Goal: Register for event/course

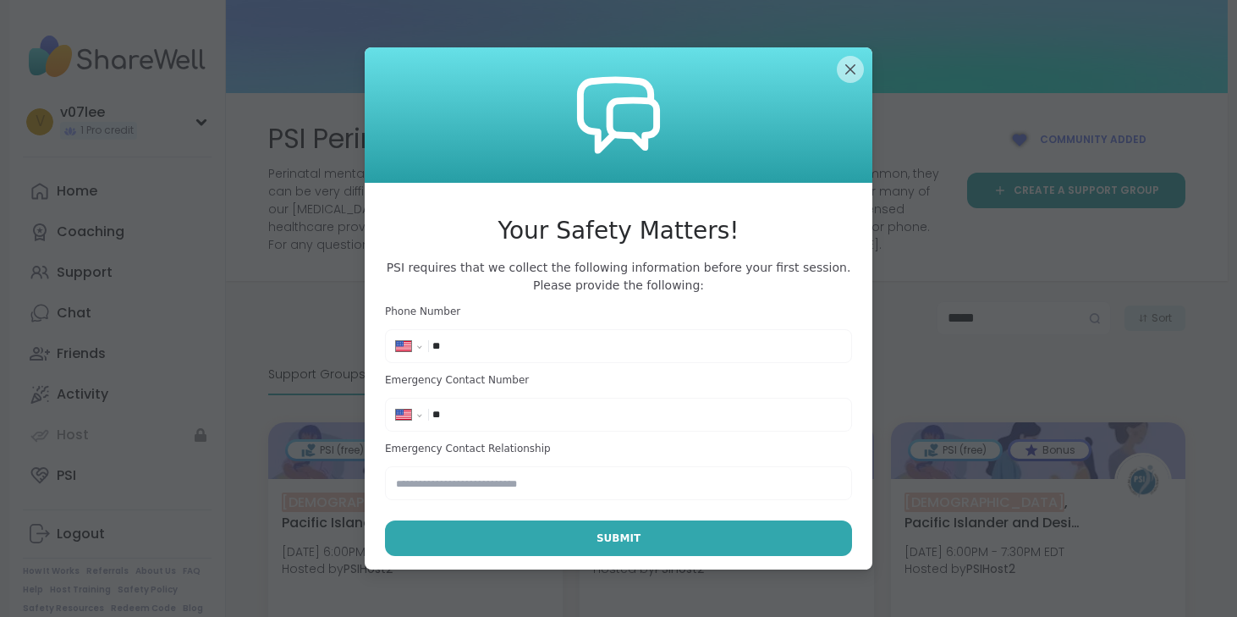
select select "**"
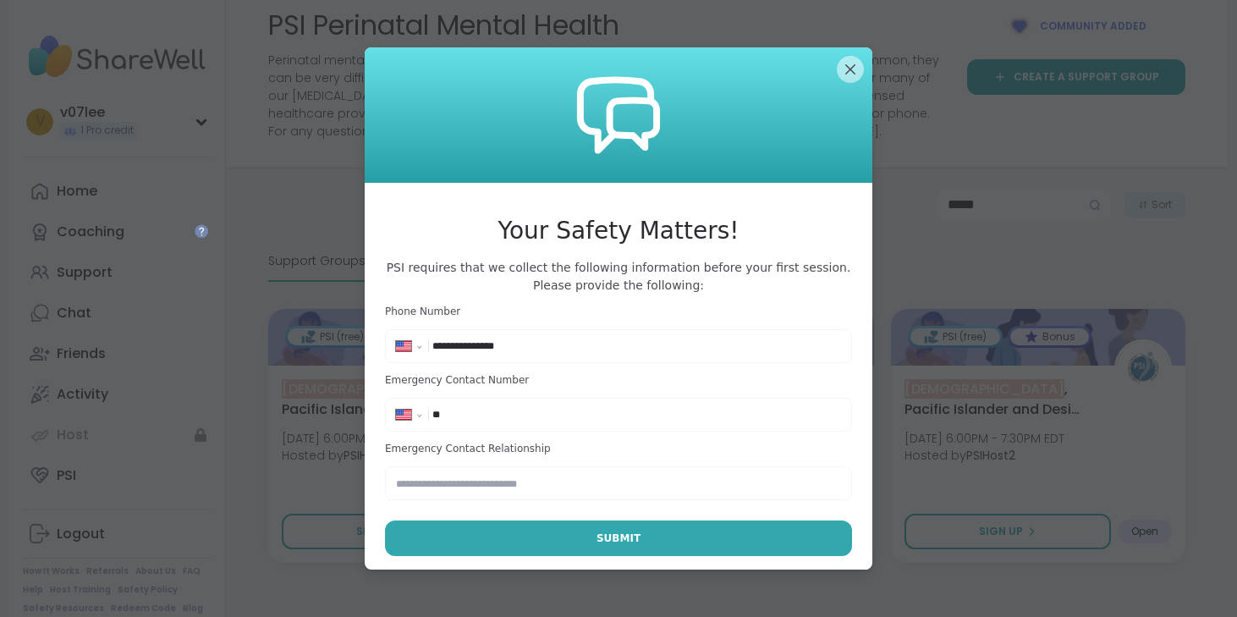
type input "**********"
click at [507, 409] on input "**" at bounding box center [636, 414] width 409 height 17
type input "**********"
click at [556, 483] on input "text" at bounding box center [618, 483] width 467 height 34
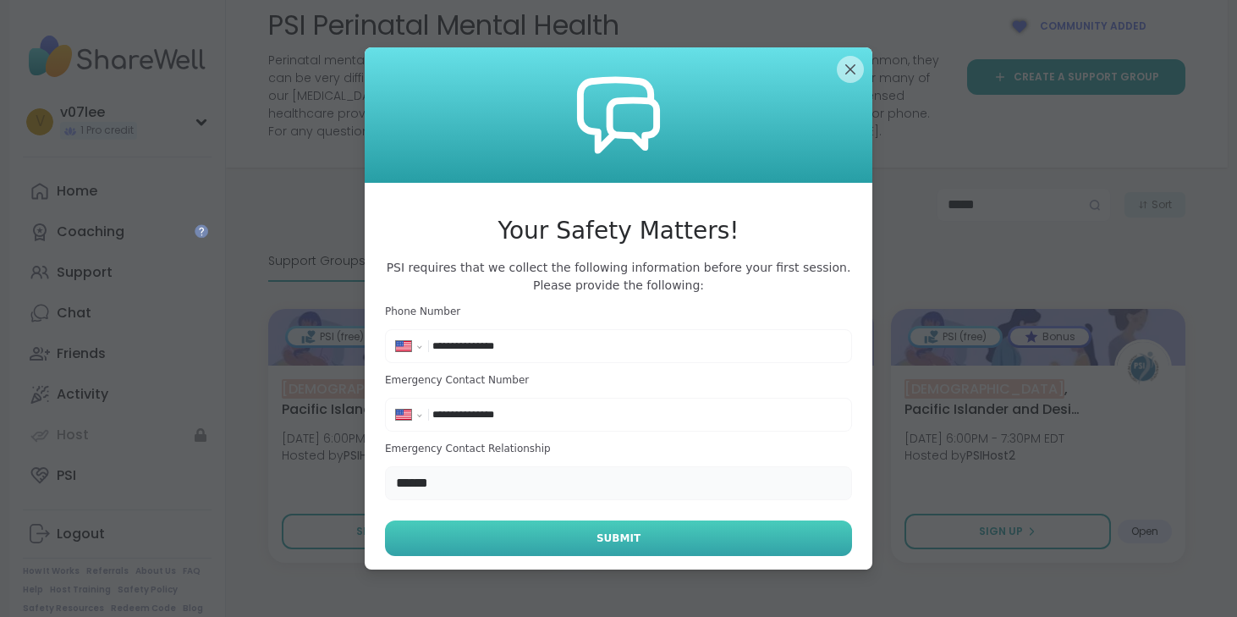
type input "******"
click at [556, 547] on button "Submit" at bounding box center [618, 538] width 467 height 36
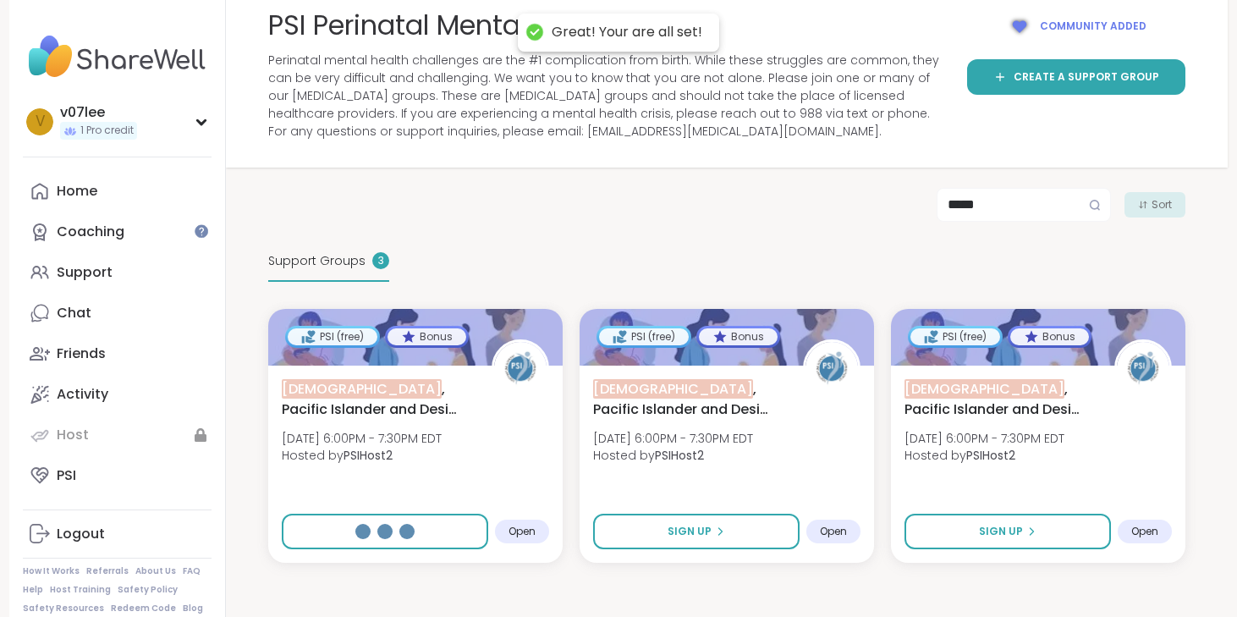
select select "**"
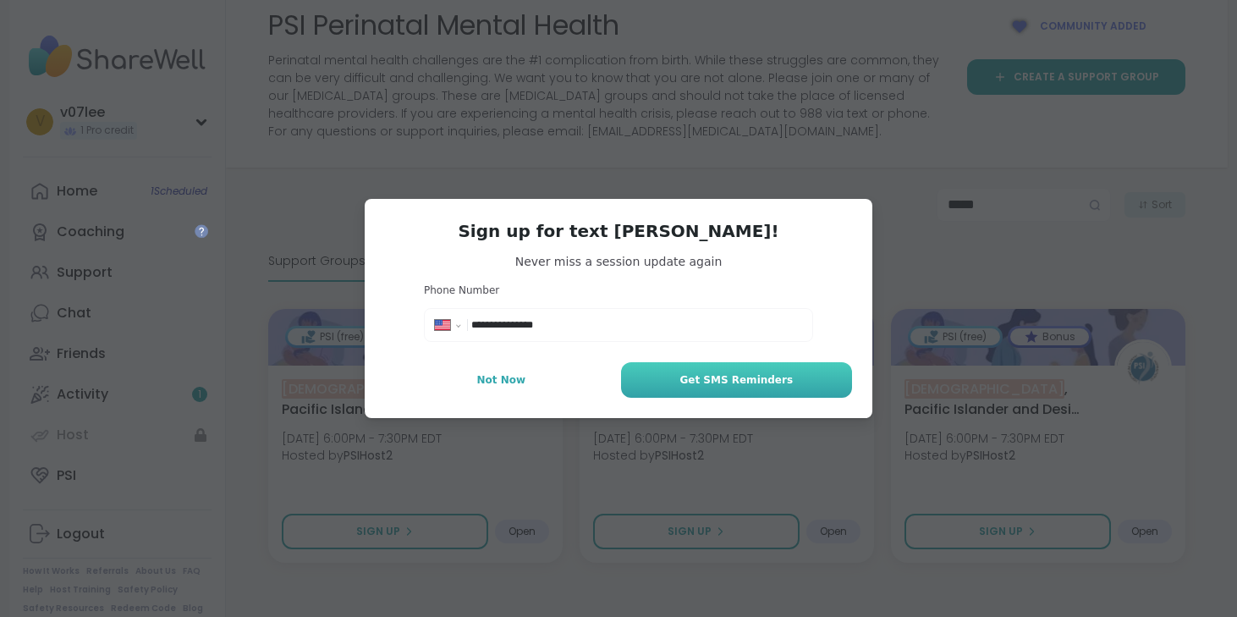
click at [644, 371] on button "Get SMS Reminders" at bounding box center [736, 380] width 231 height 36
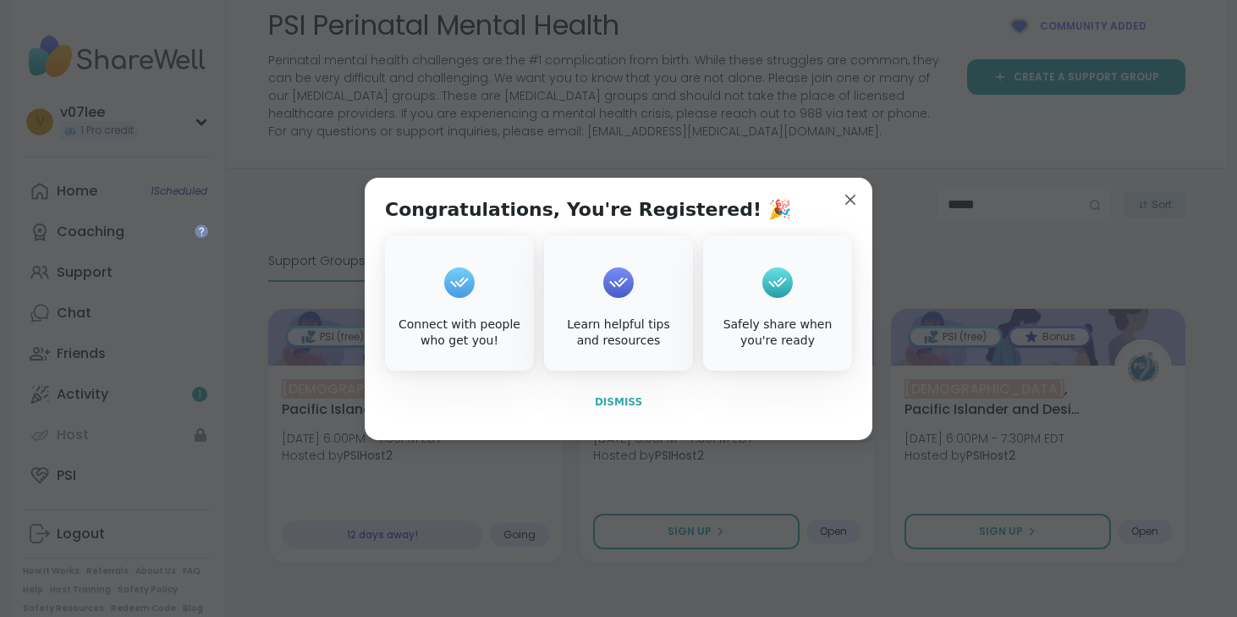
click at [607, 404] on span "Dismiss" at bounding box center [618, 402] width 47 height 12
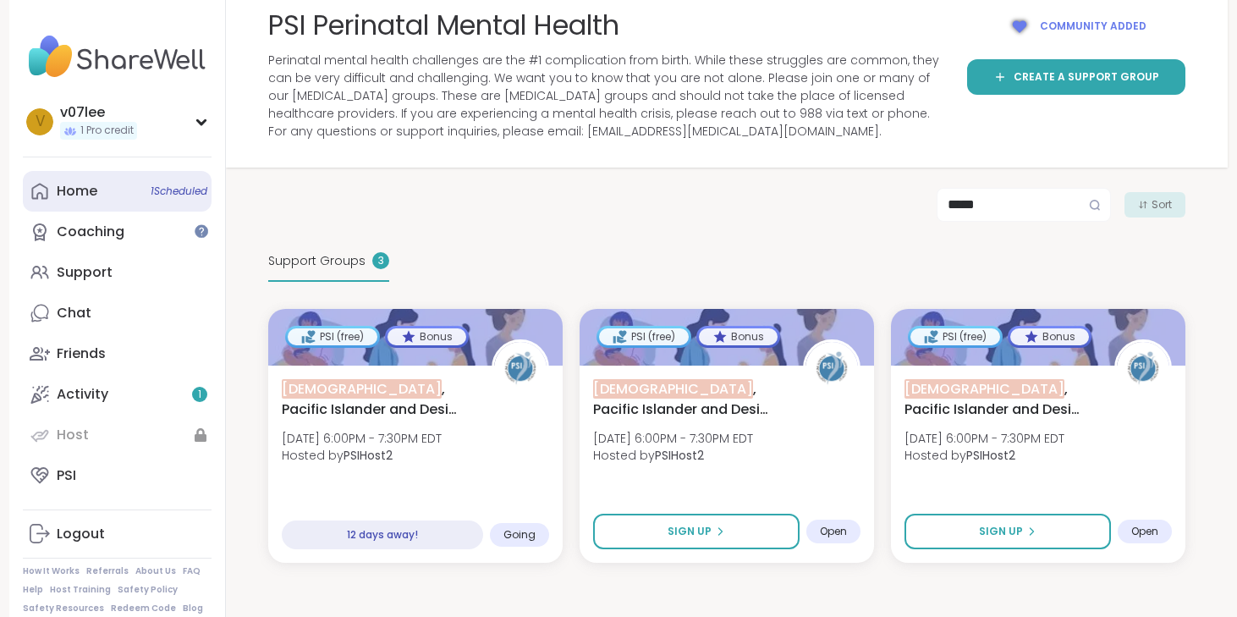
click at [124, 181] on link "Home 1 Scheduled" at bounding box center [117, 191] width 189 height 41
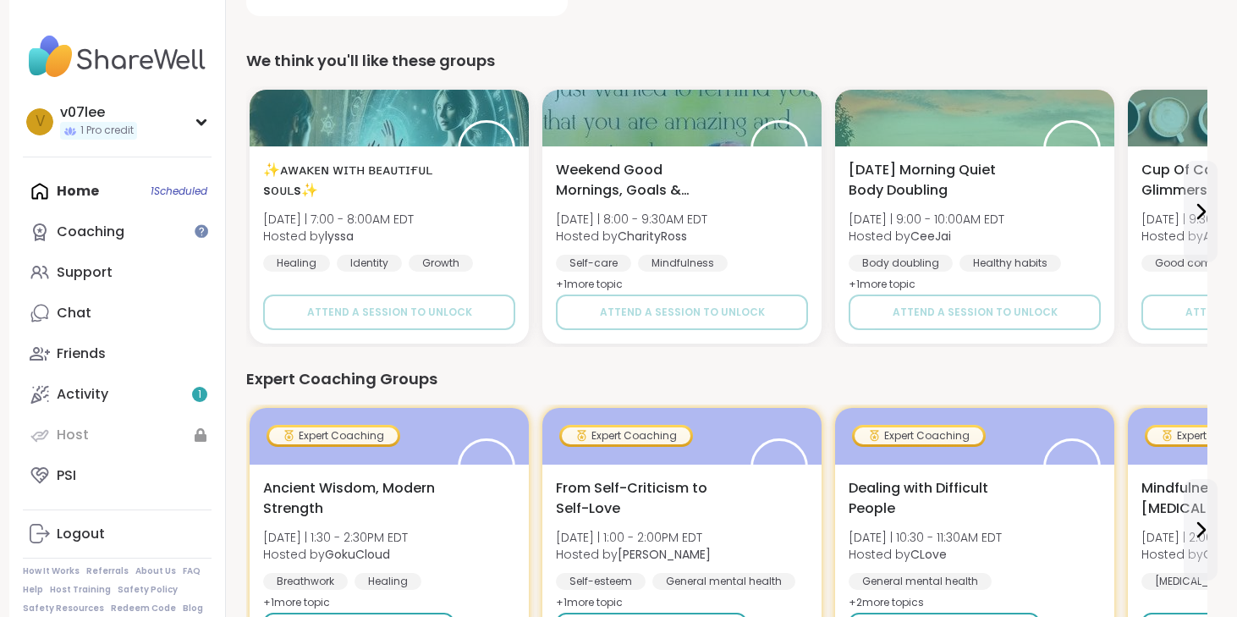
scroll to position [524, 0]
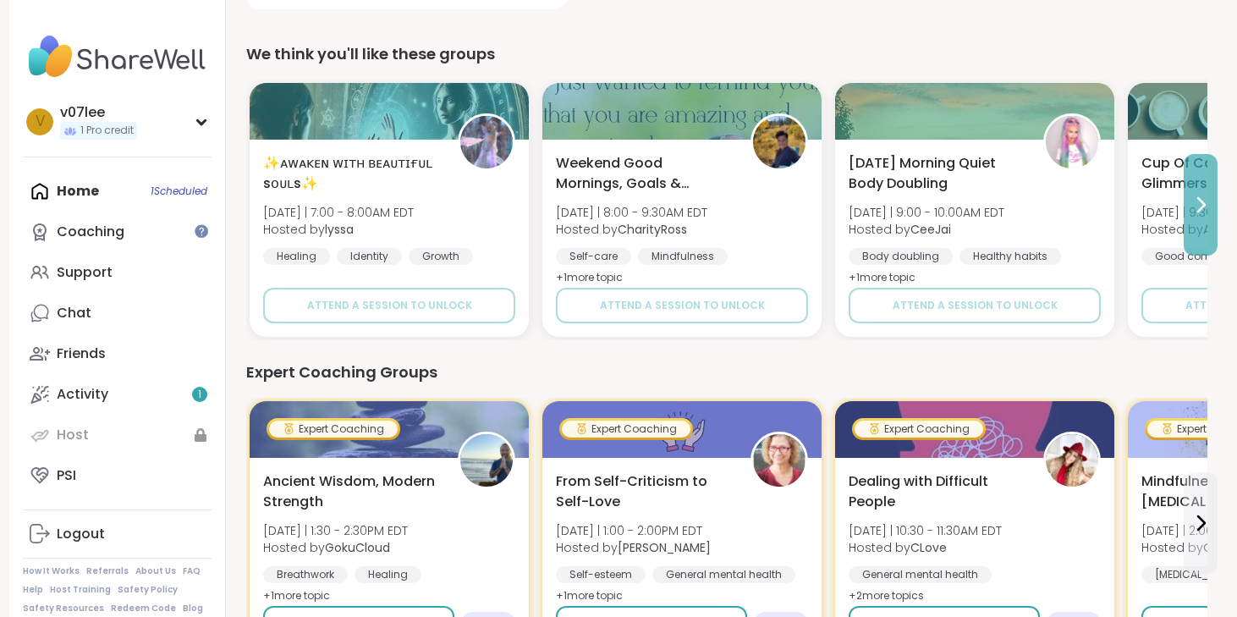
click at [1189, 206] on button at bounding box center [1201, 205] width 34 height 102
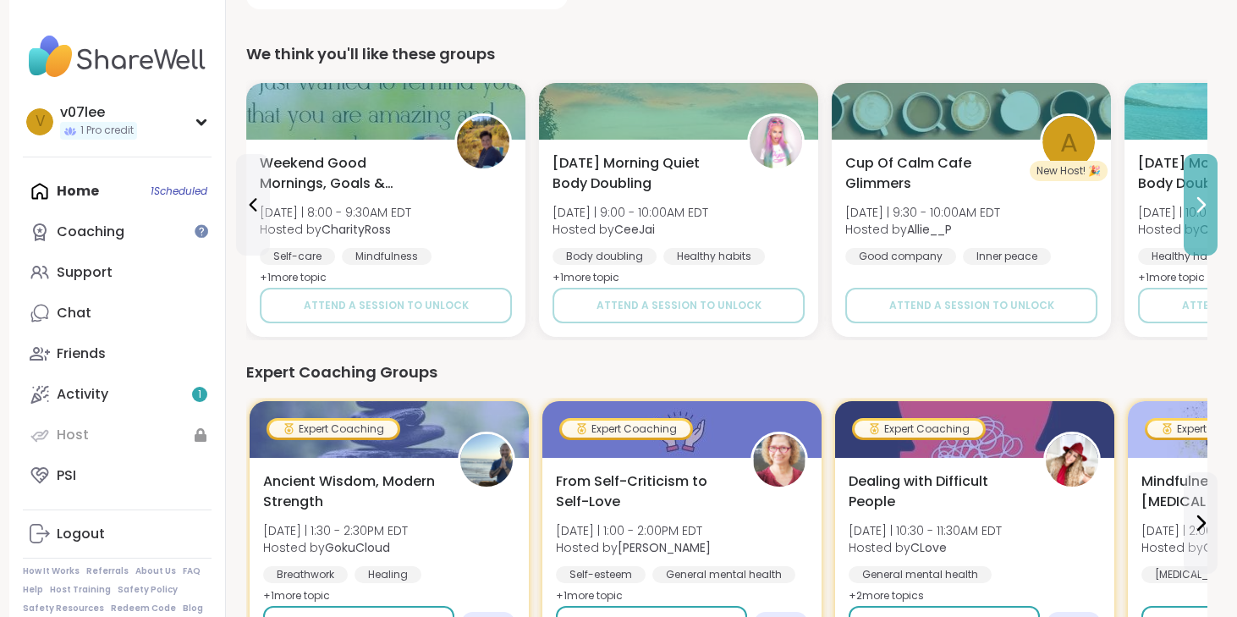
click at [1189, 206] on button at bounding box center [1201, 205] width 34 height 102
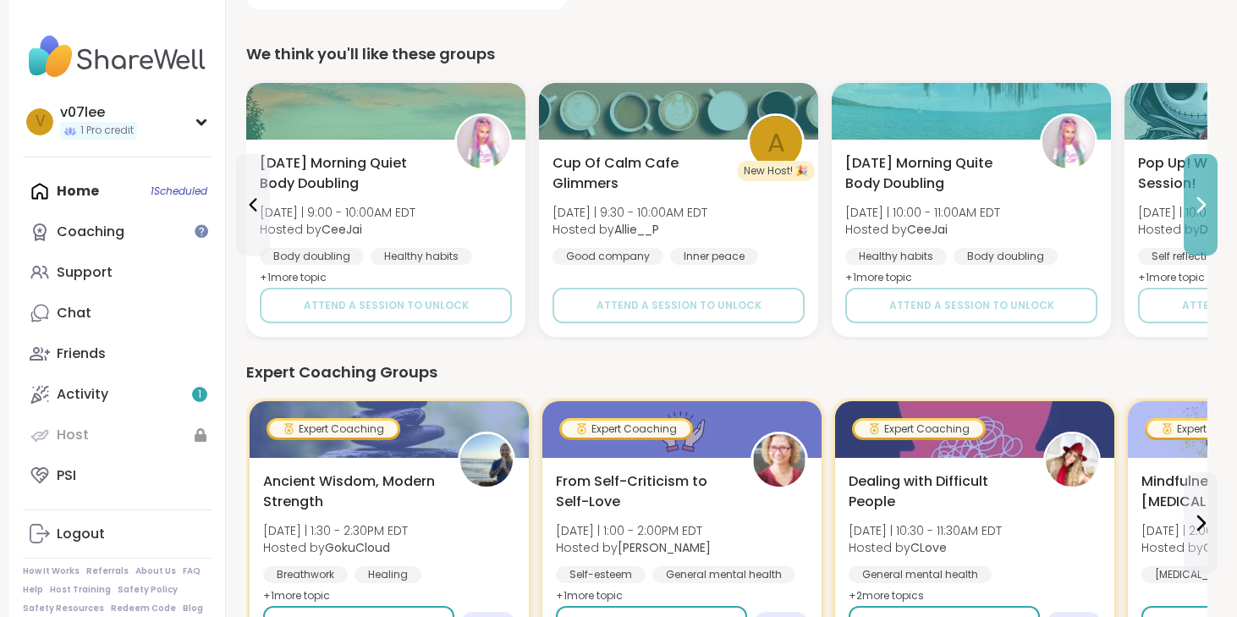
click at [1189, 206] on button at bounding box center [1201, 205] width 34 height 102
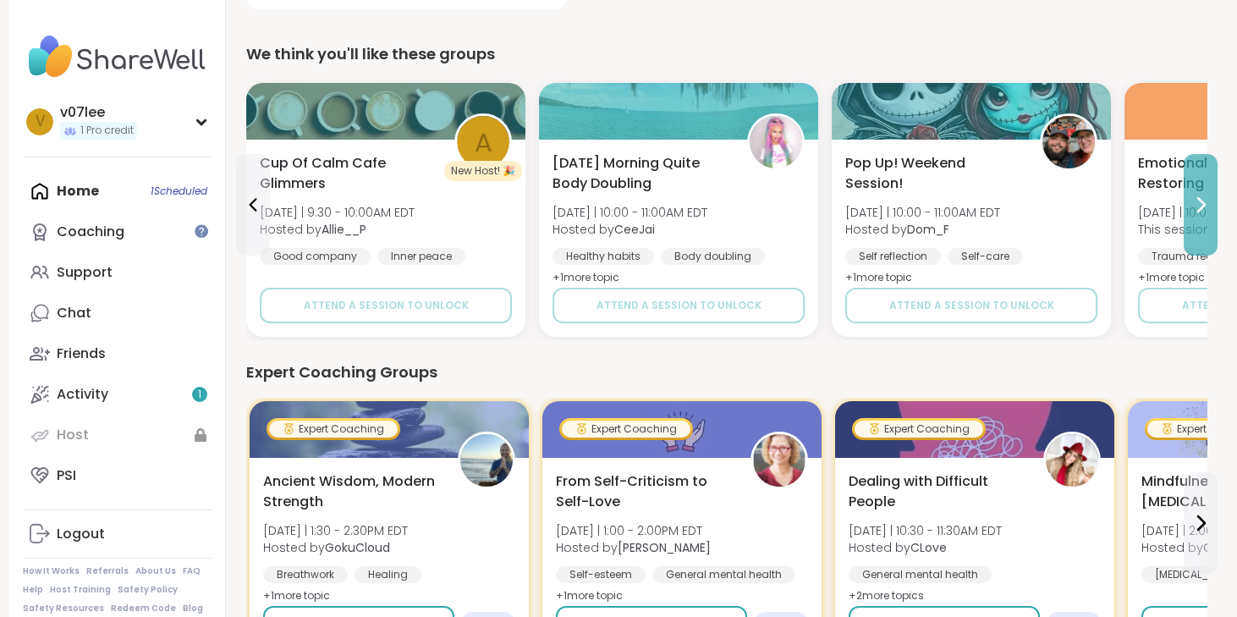
click at [1189, 206] on button at bounding box center [1201, 205] width 34 height 102
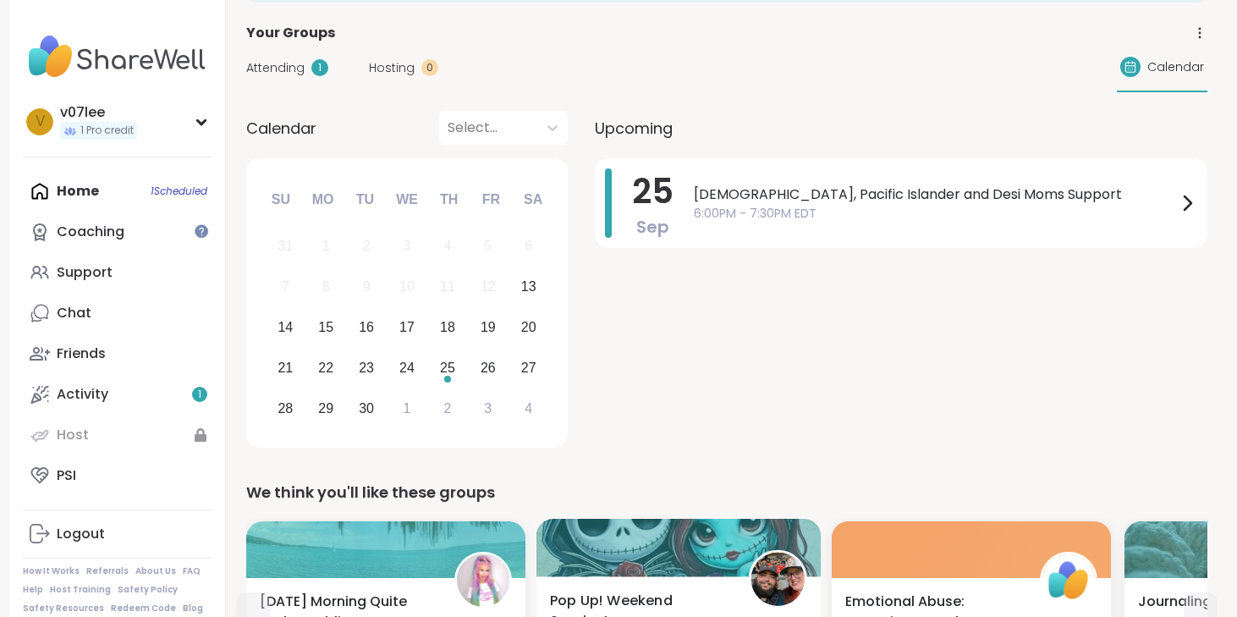
scroll to position [0, 0]
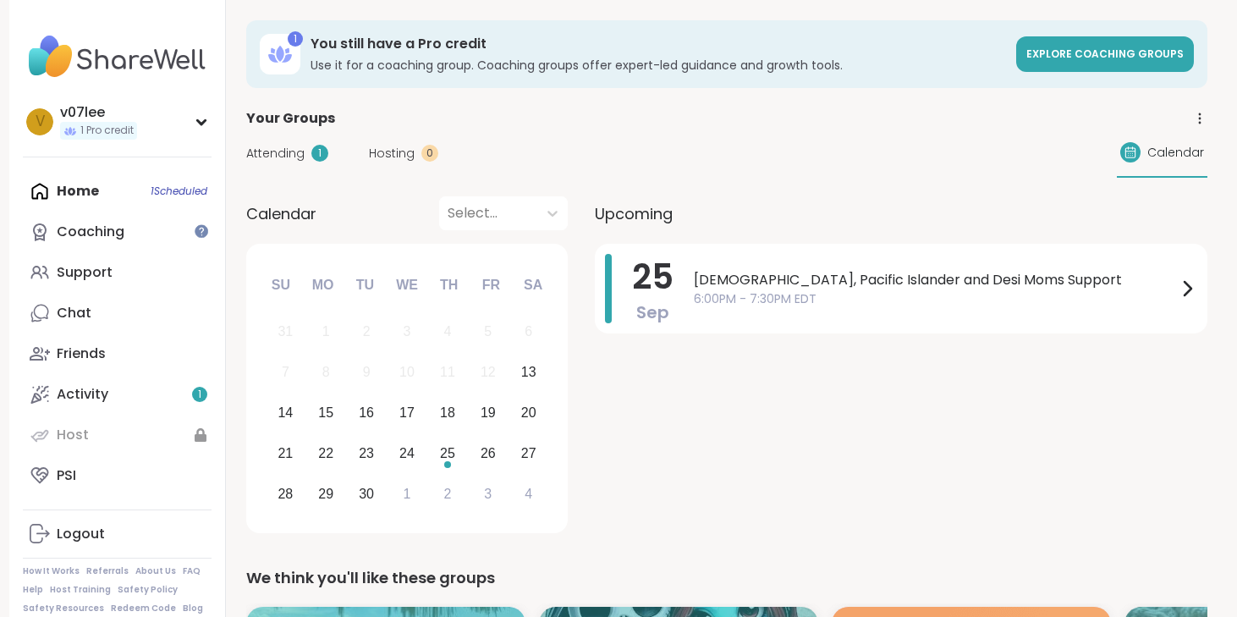
click at [1201, 112] on icon at bounding box center [1199, 118] width 15 height 15
click at [887, 129] on div "Attending 1 Hosting 0 Calendar" at bounding box center [726, 153] width 961 height 49
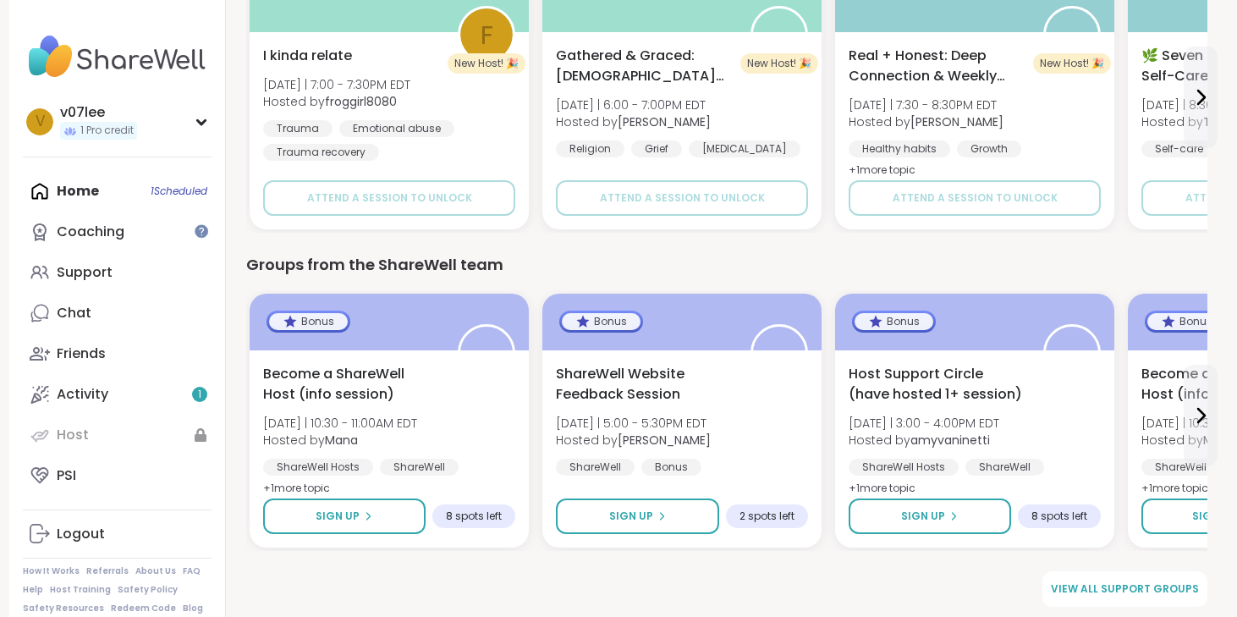
scroll to position [1592, 0]
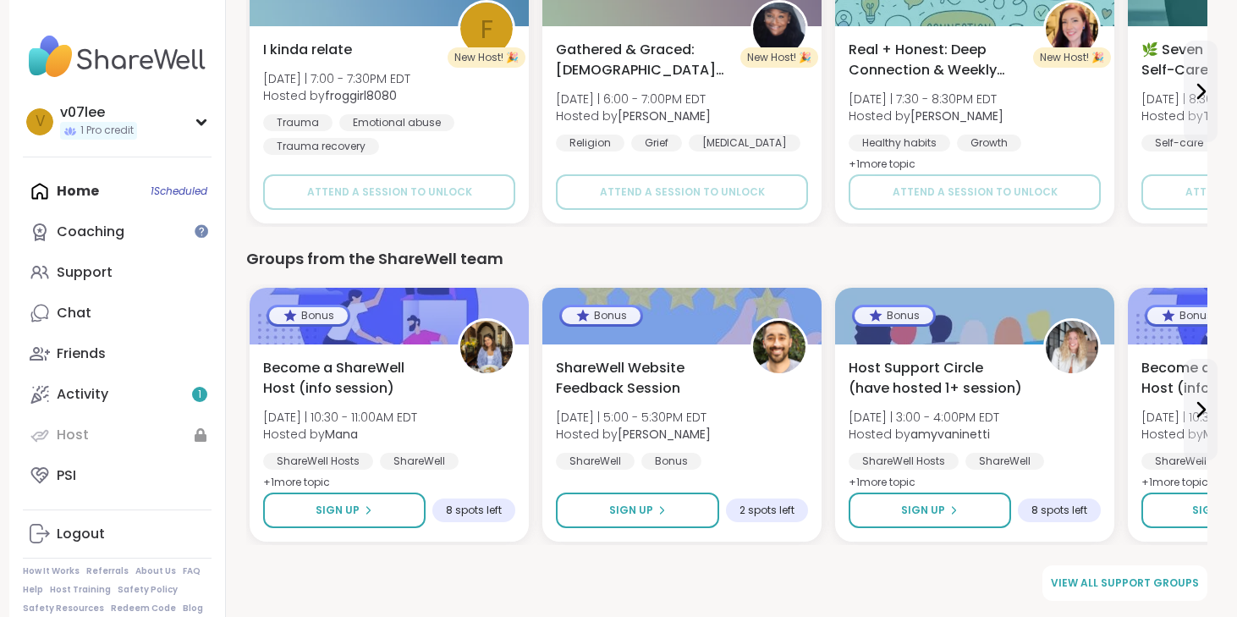
click at [78, 189] on div "Home 1 Scheduled Coaching Support Chat Friends Activity 1 Host PSI" at bounding box center [117, 333] width 189 height 325
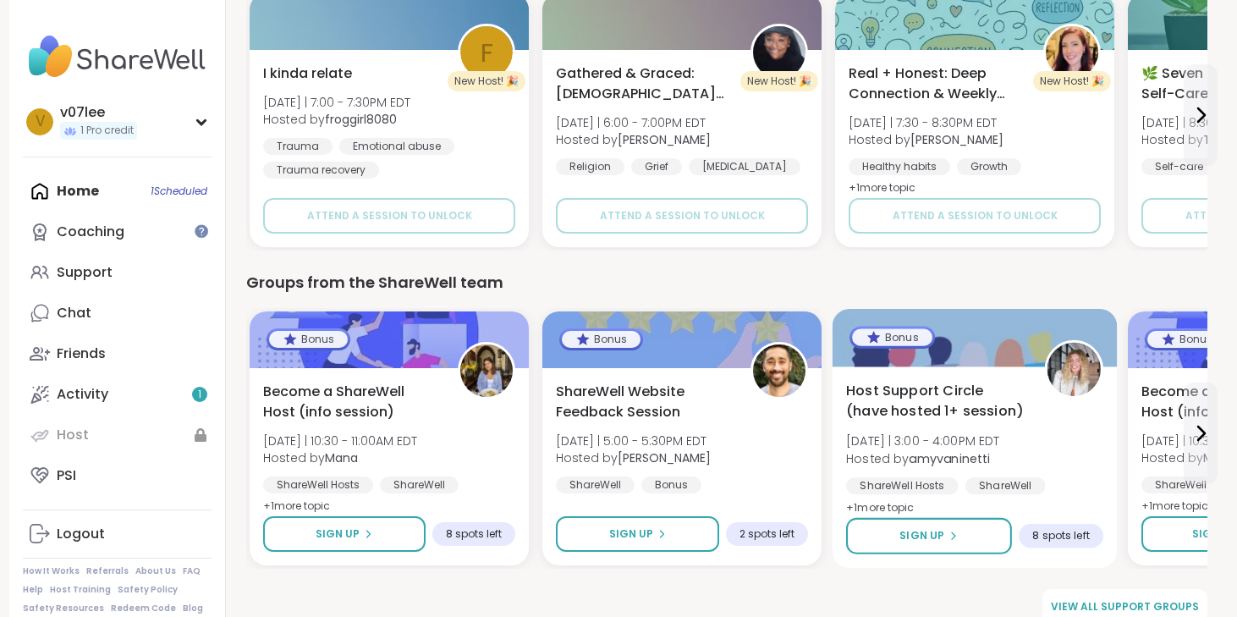
scroll to position [1537, 0]
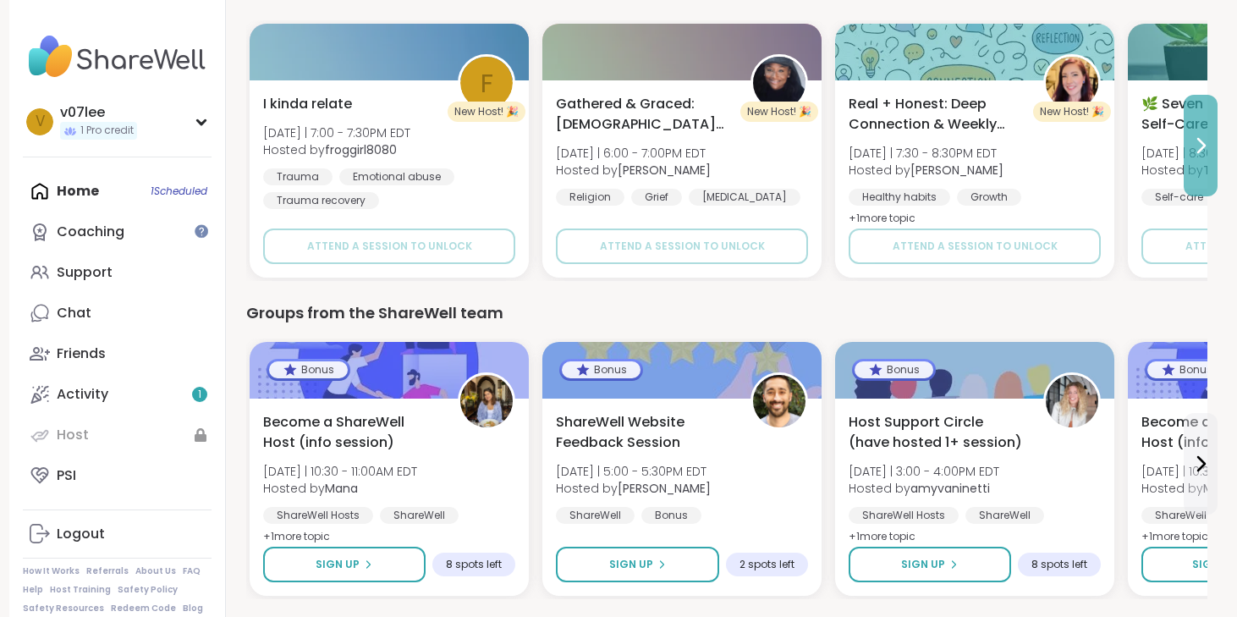
click at [1200, 146] on icon at bounding box center [1201, 145] width 20 height 20
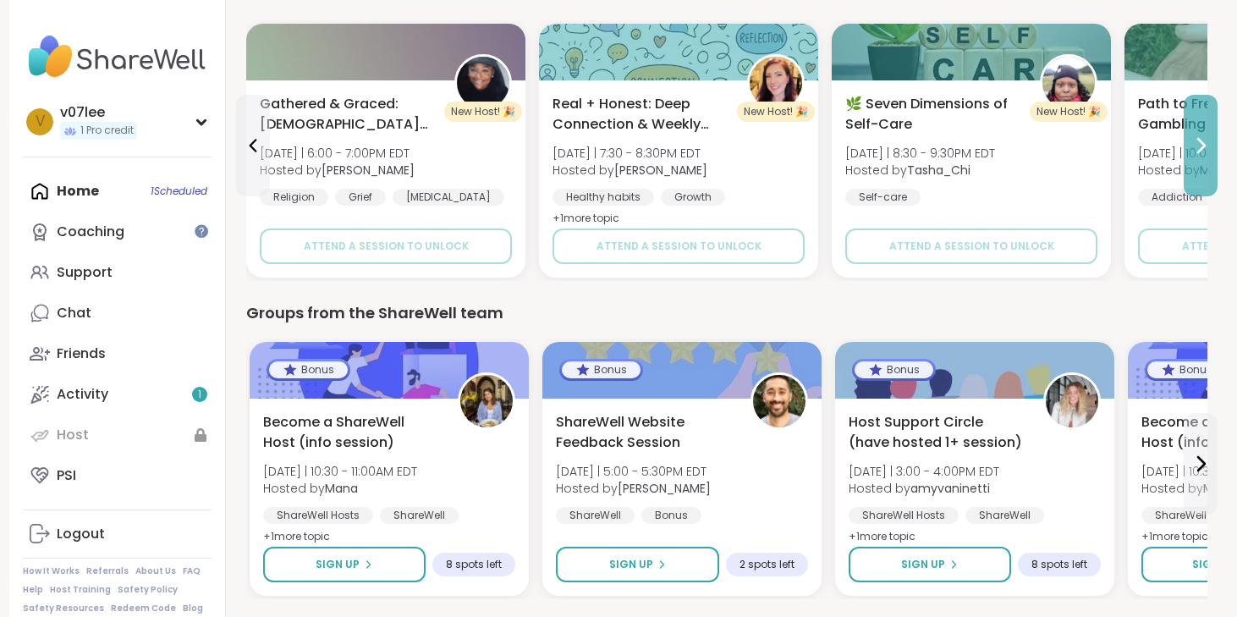
click at [1200, 146] on icon at bounding box center [1201, 145] width 20 height 20
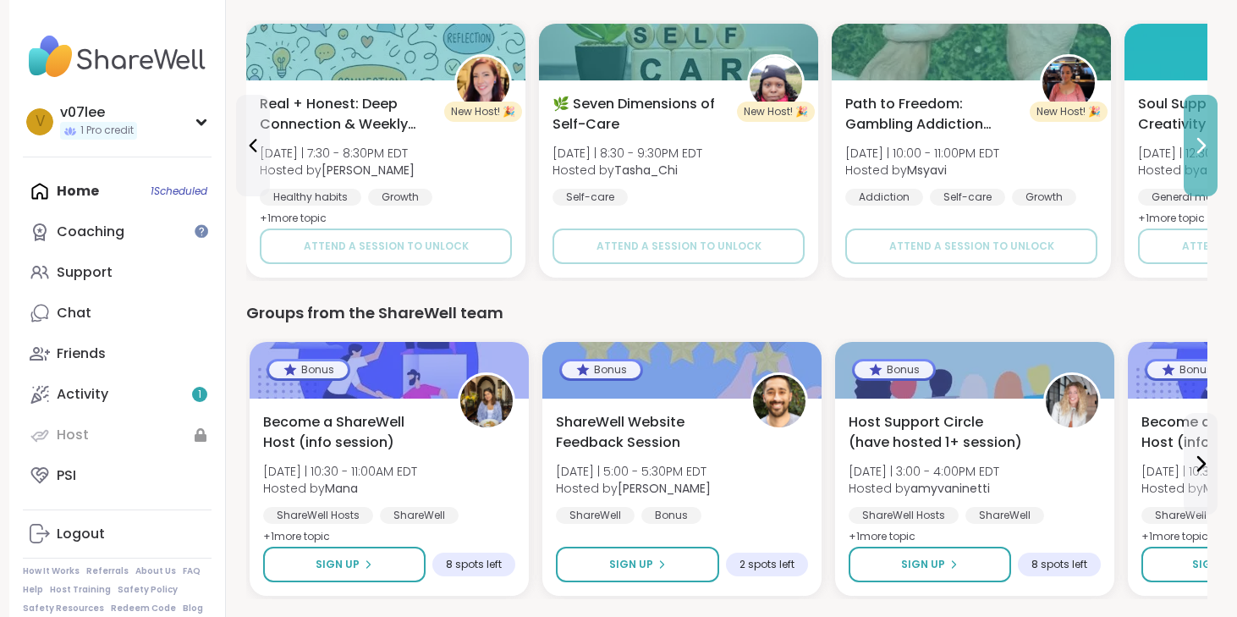
click at [1200, 146] on icon at bounding box center [1201, 145] width 20 height 20
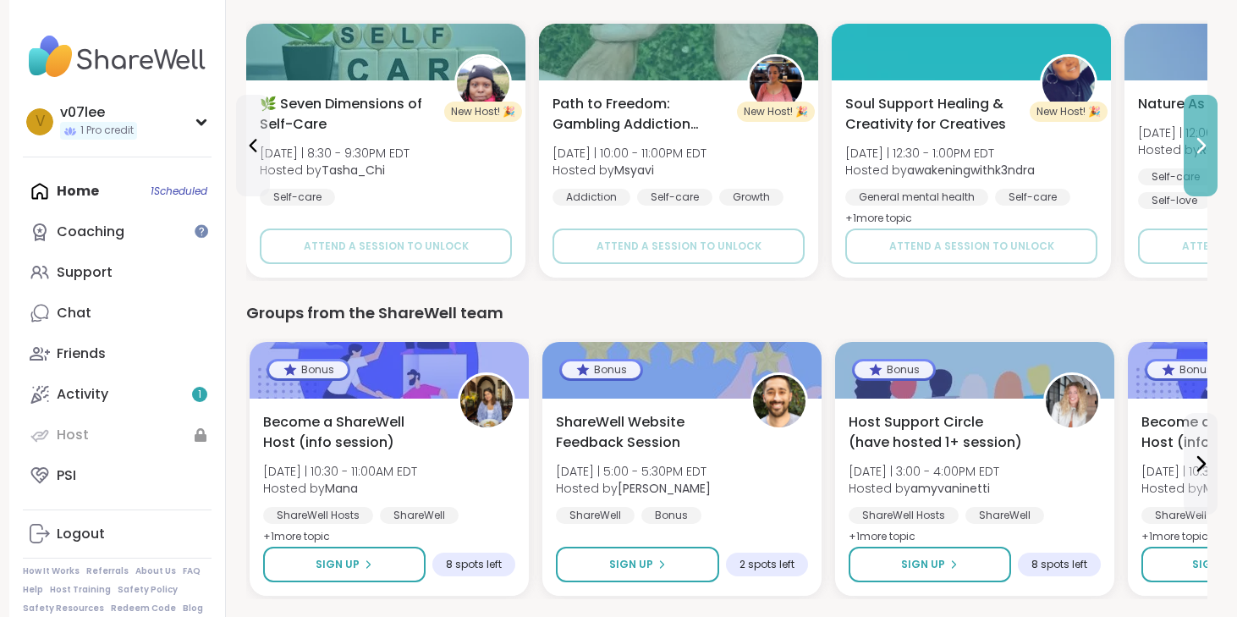
click at [1200, 146] on icon at bounding box center [1201, 145] width 20 height 20
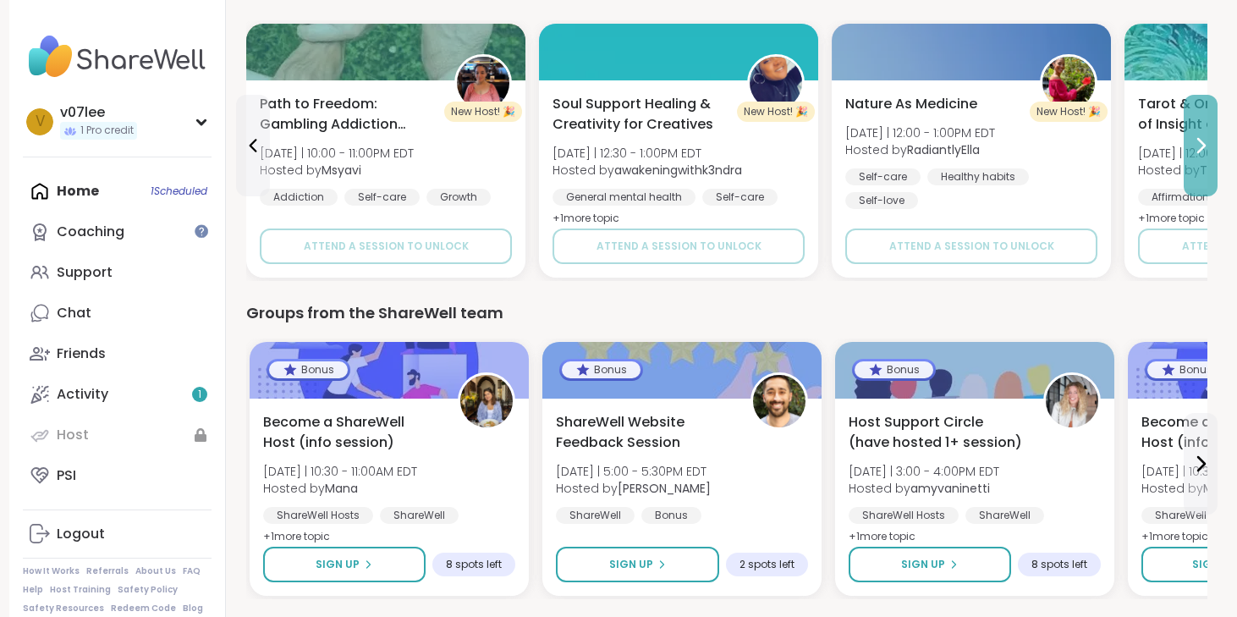
click at [1200, 146] on icon at bounding box center [1201, 145] width 20 height 20
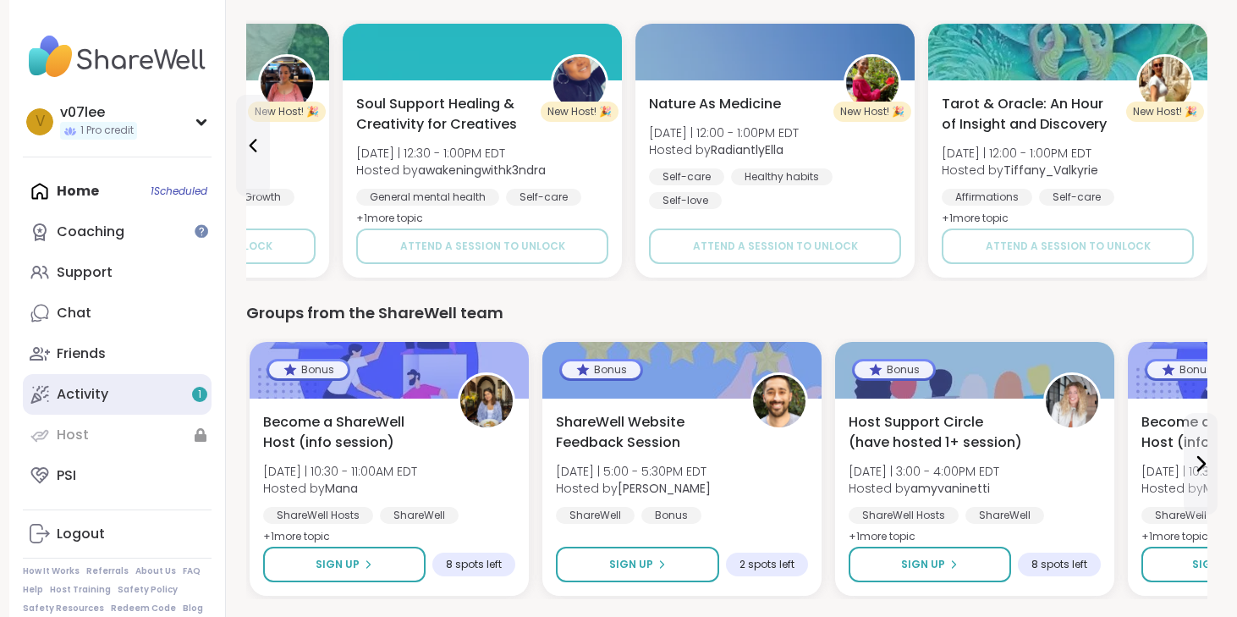
click at [168, 395] on link "Activity 1" at bounding box center [117, 394] width 189 height 41
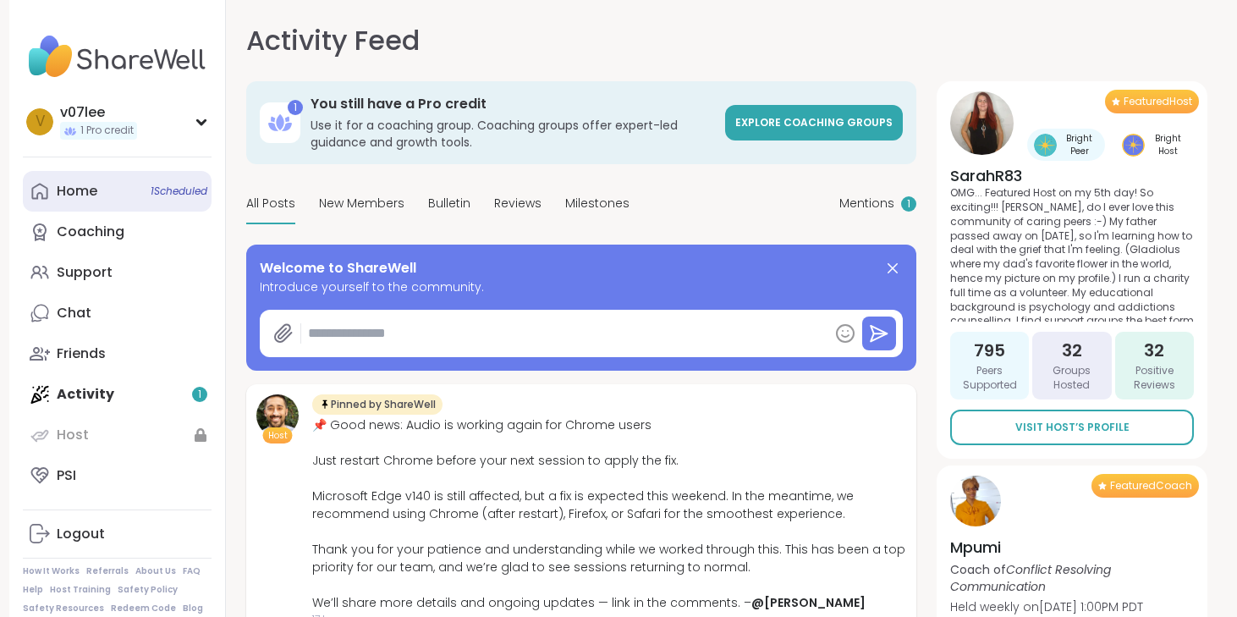
click at [151, 193] on span "1 Scheduled" at bounding box center [179, 191] width 57 height 14
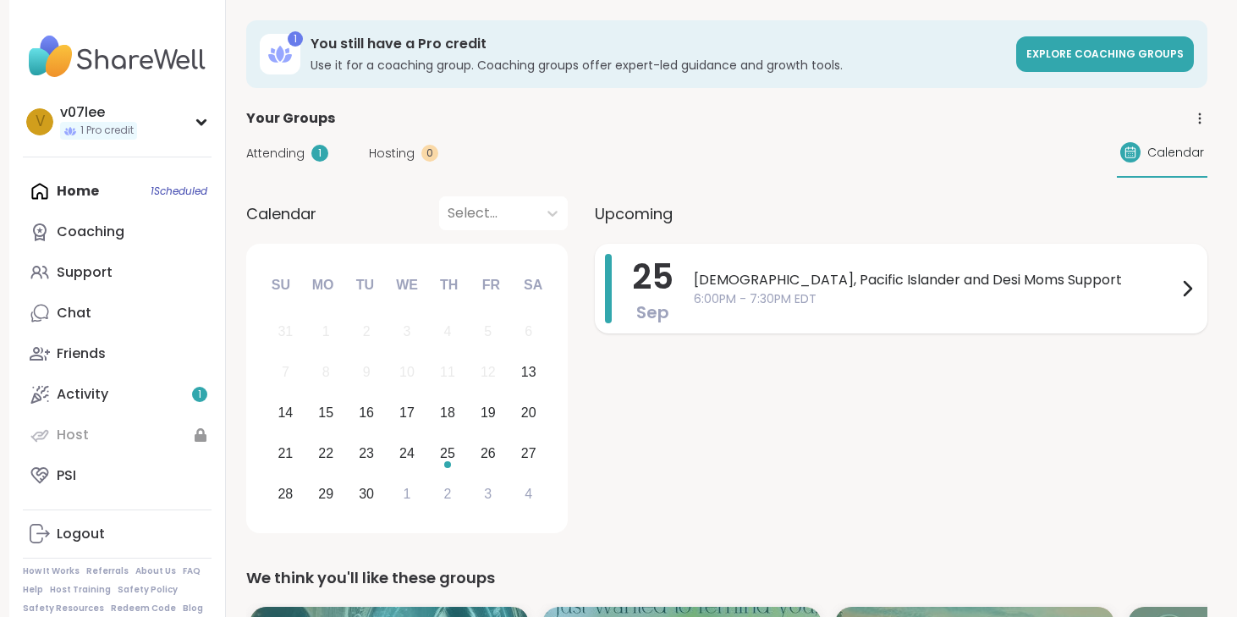
click at [845, 319] on div "Asian, Pacific Islander and Desi Moms Support 6:00PM - 7:30PM EDT" at bounding box center [945, 288] width 503 height 69
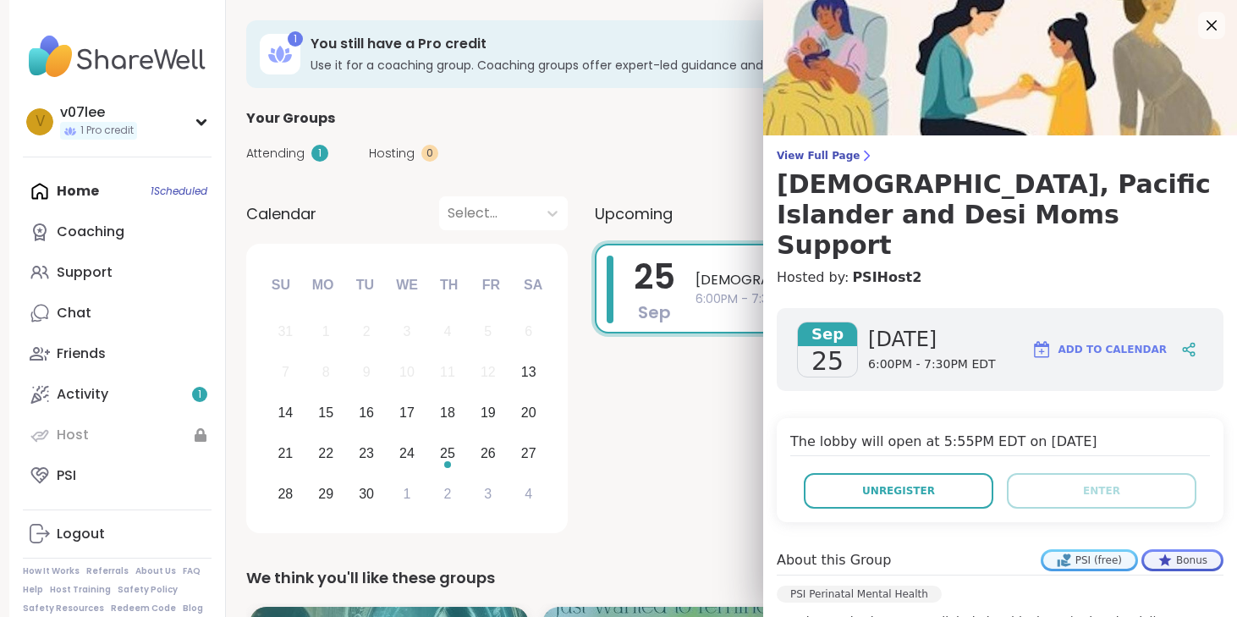
click at [701, 454] on div "[DATE] Asian, Pacific Islander and Desi Moms Support 6:00PM - 7:30PM EDT" at bounding box center [901, 391] width 613 height 295
